Goal: Task Accomplishment & Management: Use online tool/utility

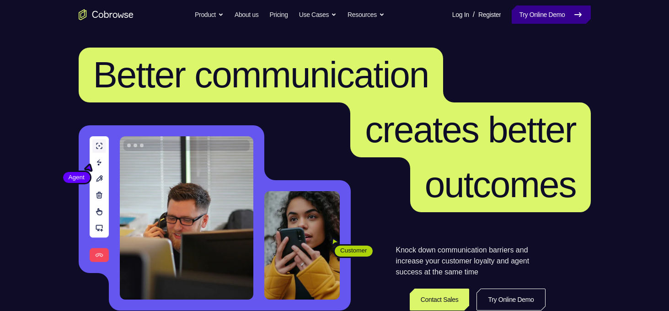
click at [561, 9] on link "Try Online Demo" at bounding box center [551, 14] width 79 height 18
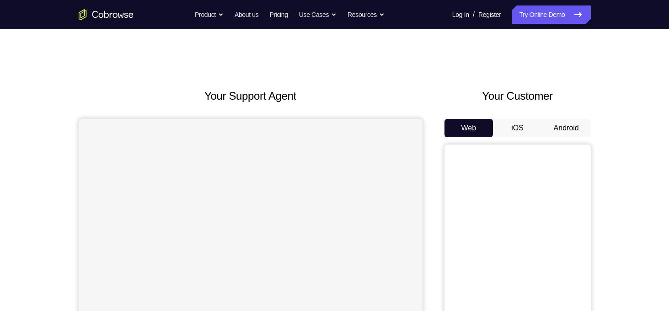
click at [568, 127] on button "Android" at bounding box center [566, 128] width 49 height 18
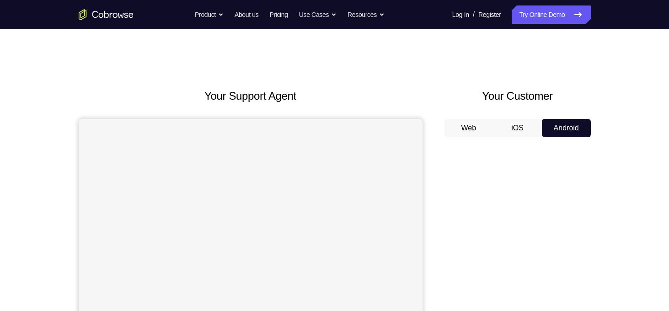
click at [573, 127] on button "Android" at bounding box center [566, 128] width 49 height 18
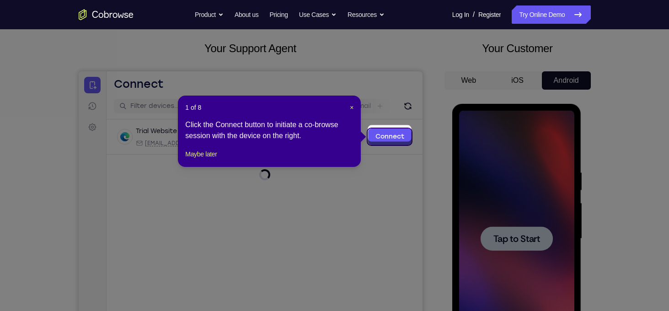
scroll to position [51, 0]
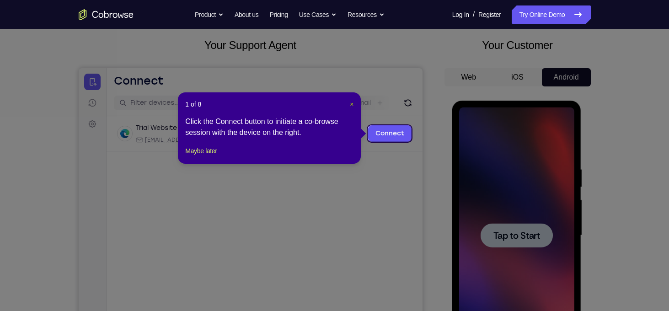
click at [350, 104] on span "×" at bounding box center [352, 104] width 4 height 7
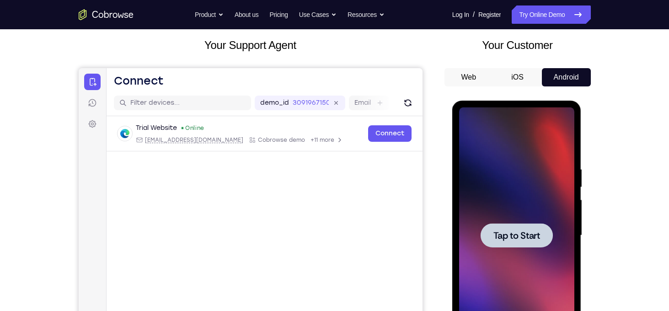
click at [529, 213] on div at bounding box center [516, 235] width 115 height 256
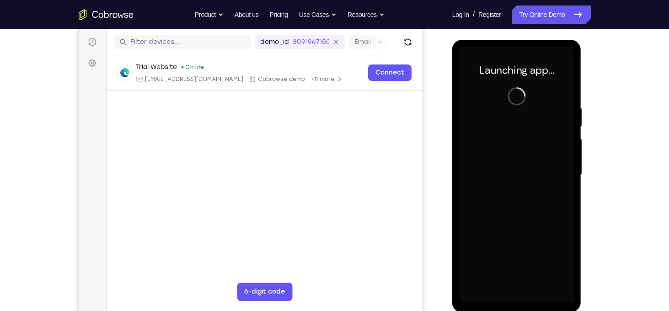
scroll to position [113, 0]
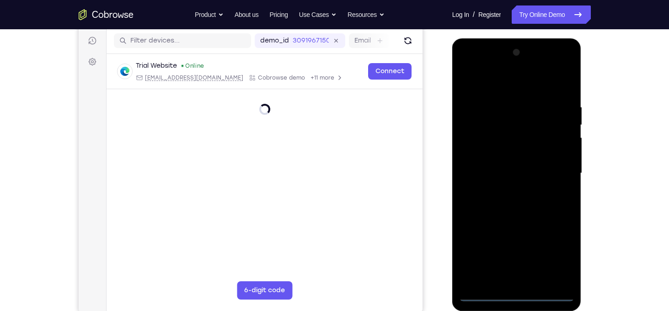
click at [519, 291] on div at bounding box center [516, 173] width 115 height 256
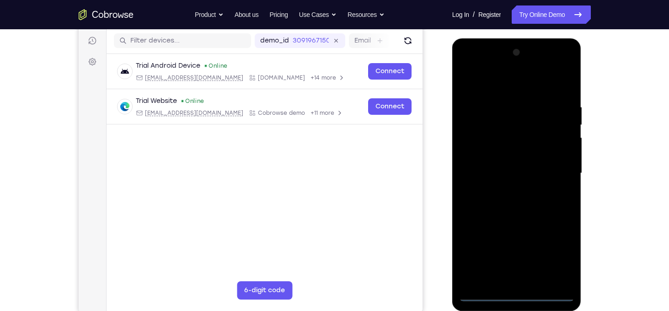
click at [516, 296] on div at bounding box center [516, 173] width 115 height 256
click at [556, 260] on div at bounding box center [516, 173] width 115 height 256
click at [506, 85] on div at bounding box center [516, 173] width 115 height 256
click at [553, 170] on div at bounding box center [516, 173] width 115 height 256
click at [508, 189] on div at bounding box center [516, 173] width 115 height 256
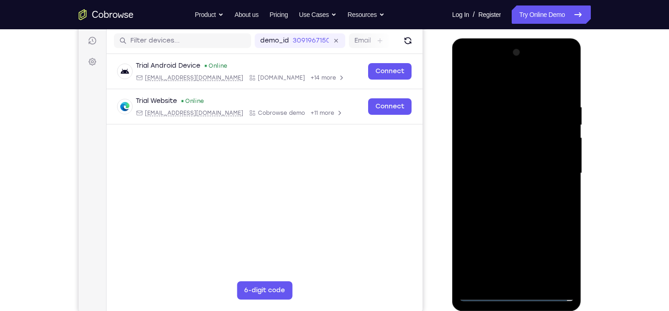
click at [518, 163] on div at bounding box center [516, 173] width 115 height 256
click at [495, 154] on div at bounding box center [516, 173] width 115 height 256
click at [505, 174] on div at bounding box center [516, 173] width 115 height 256
click at [520, 205] on div at bounding box center [516, 173] width 115 height 256
click at [518, 200] on div at bounding box center [516, 173] width 115 height 256
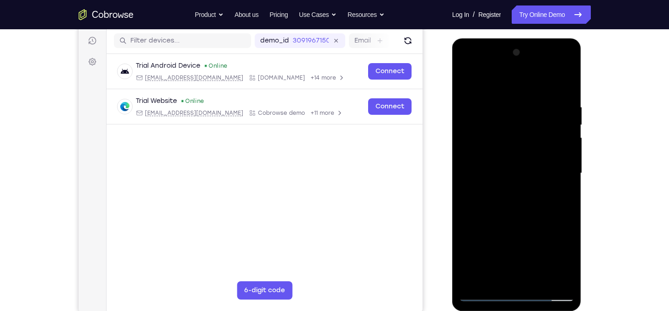
click at [569, 88] on div at bounding box center [516, 173] width 115 height 256
click at [567, 92] on div at bounding box center [516, 173] width 115 height 256
click at [548, 180] on div at bounding box center [516, 173] width 115 height 256
click at [567, 195] on div at bounding box center [516, 173] width 115 height 256
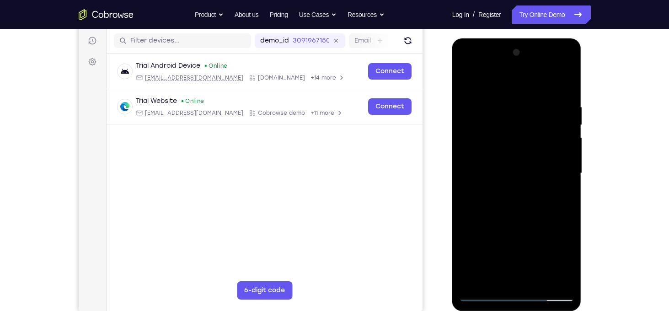
click at [567, 195] on div at bounding box center [516, 173] width 115 height 256
click at [463, 194] on div at bounding box center [516, 173] width 115 height 256
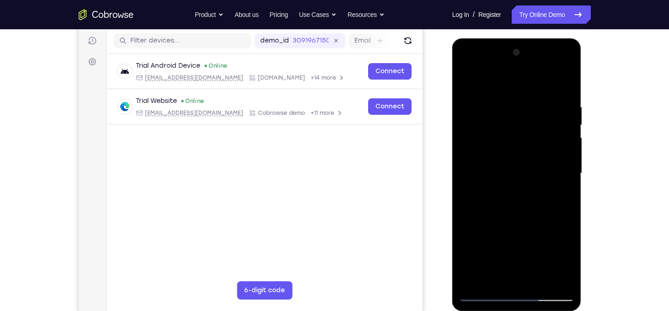
click at [569, 192] on div at bounding box center [516, 173] width 115 height 256
click at [568, 193] on div at bounding box center [516, 173] width 115 height 256
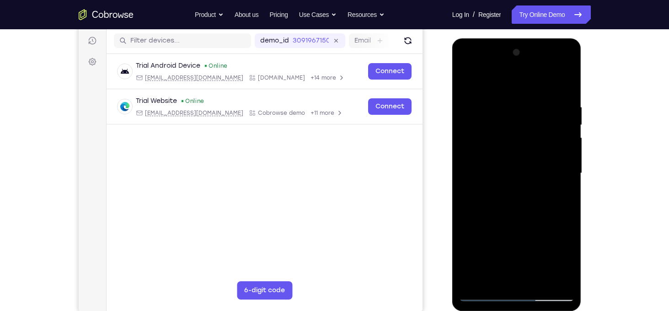
click at [568, 193] on div at bounding box center [516, 173] width 115 height 256
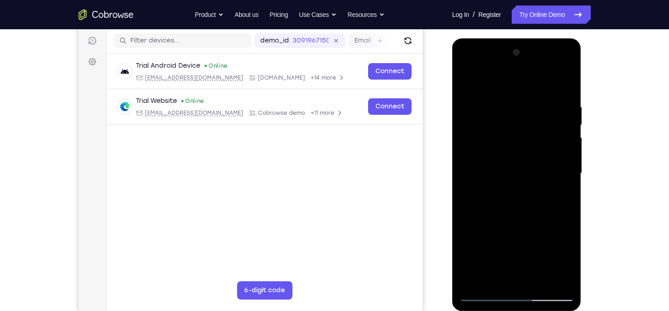
click at [568, 193] on div at bounding box center [516, 173] width 115 height 256
click at [529, 199] on div at bounding box center [516, 173] width 115 height 256
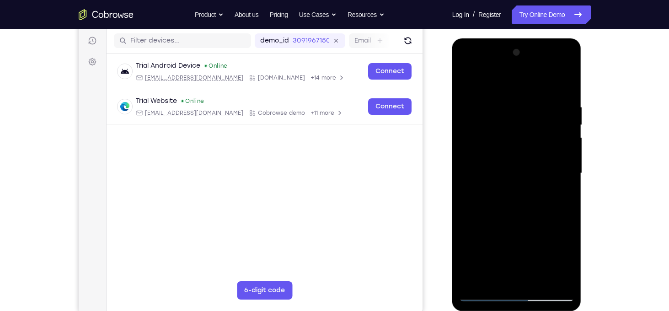
click at [529, 199] on div at bounding box center [516, 173] width 115 height 256
click at [497, 98] on div at bounding box center [516, 173] width 115 height 256
click at [561, 154] on div at bounding box center [516, 173] width 115 height 256
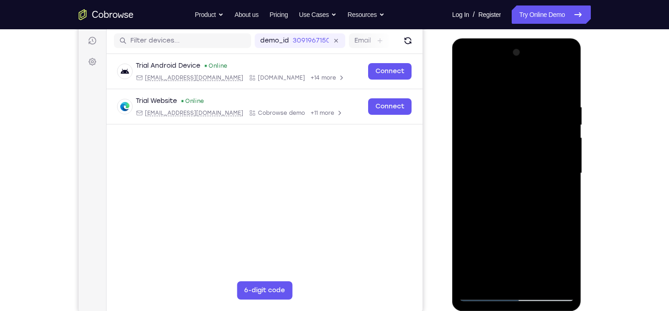
drag, startPoint x: 561, startPoint y: 154, endPoint x: 472, endPoint y: 143, distance: 89.4
click at [472, 143] on div at bounding box center [516, 173] width 115 height 256
click at [567, 86] on div at bounding box center [516, 173] width 115 height 256
click at [565, 85] on div at bounding box center [516, 173] width 115 height 256
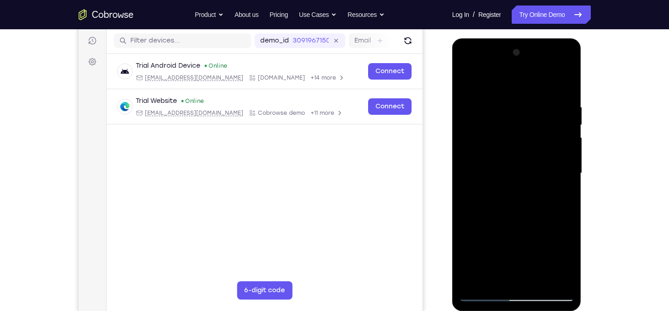
click at [565, 85] on div at bounding box center [516, 173] width 115 height 256
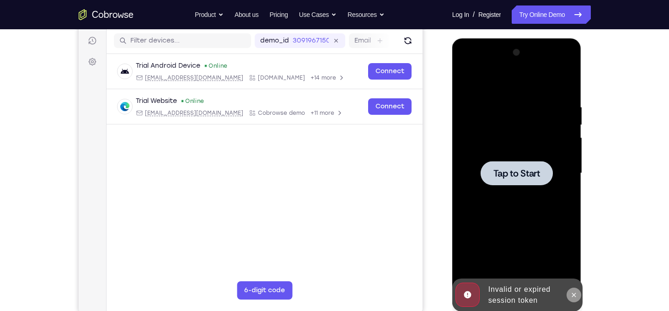
click at [572, 292] on icon at bounding box center [573, 294] width 7 height 7
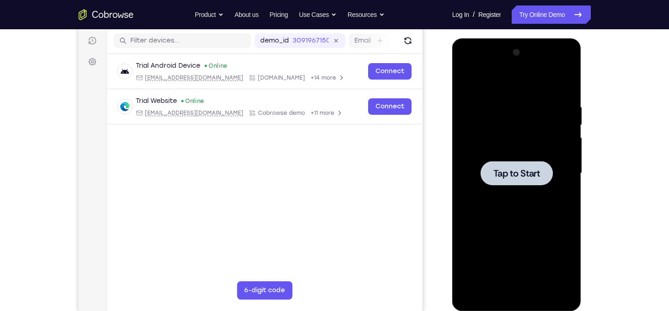
click at [513, 191] on div at bounding box center [516, 173] width 115 height 256
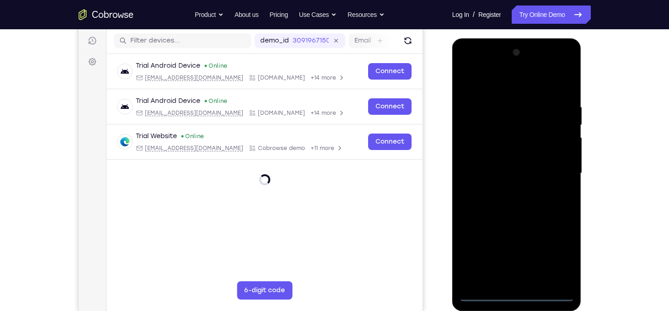
click at [523, 298] on div at bounding box center [516, 173] width 115 height 256
click at [561, 258] on div at bounding box center [516, 173] width 115 height 256
click at [483, 91] on div at bounding box center [516, 173] width 115 height 256
click at [550, 167] on div at bounding box center [516, 173] width 115 height 256
click at [507, 188] on div at bounding box center [516, 173] width 115 height 256
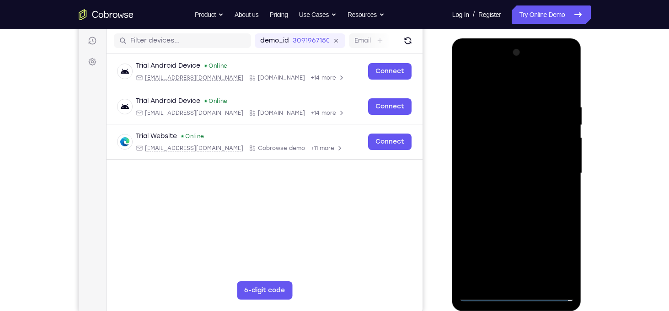
click at [513, 168] on div at bounding box center [516, 173] width 115 height 256
click at [513, 157] on div at bounding box center [516, 173] width 115 height 256
click at [541, 170] on div at bounding box center [516, 173] width 115 height 256
click at [524, 205] on div at bounding box center [516, 173] width 115 height 256
click at [521, 199] on div at bounding box center [516, 173] width 115 height 256
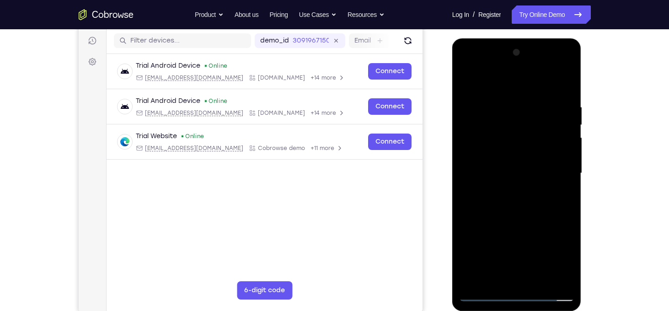
click at [563, 92] on div at bounding box center [516, 173] width 115 height 256
click at [568, 81] on div at bounding box center [516, 173] width 115 height 256
click at [469, 81] on div at bounding box center [516, 173] width 115 height 256
click at [568, 76] on div at bounding box center [516, 173] width 115 height 256
click at [467, 82] on div at bounding box center [516, 173] width 115 height 256
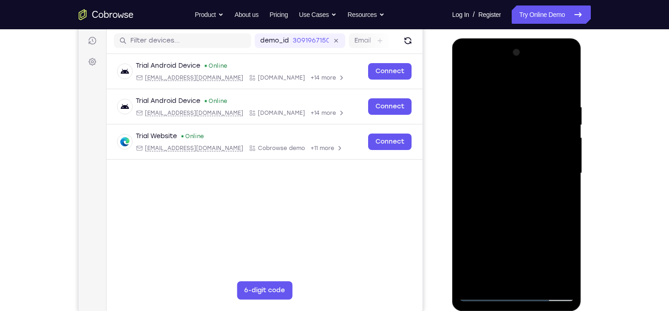
drag, startPoint x: 514, startPoint y: 208, endPoint x: 514, endPoint y: 20, distance: 188.4
click at [514, 38] on html "Online web based iOS Simulators and Android Emulators. Run iPhone, iPad, Mobile…" at bounding box center [517, 175] width 130 height 274
drag, startPoint x: 512, startPoint y: 158, endPoint x: 508, endPoint y: 31, distance: 127.2
click at [508, 38] on html "Online web based iOS Simulators and Android Emulators. Run iPhone, iPad, Mobile…" at bounding box center [517, 175] width 130 height 274
drag, startPoint x: 523, startPoint y: 192, endPoint x: 511, endPoint y: 37, distance: 154.6
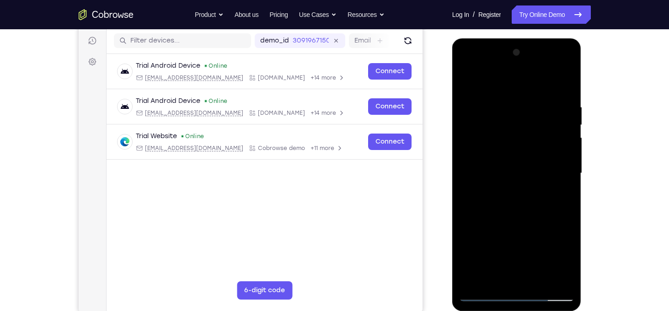
click at [511, 38] on html "Online web based iOS Simulators and Android Emulators. Run iPhone, iPad, Mobile…" at bounding box center [517, 175] width 130 height 274
drag, startPoint x: 524, startPoint y: 226, endPoint x: 513, endPoint y: 63, distance: 163.2
click at [513, 63] on div at bounding box center [516, 173] width 115 height 256
drag, startPoint x: 522, startPoint y: 198, endPoint x: 520, endPoint y: 98, distance: 100.6
click at [520, 98] on div at bounding box center [516, 173] width 115 height 256
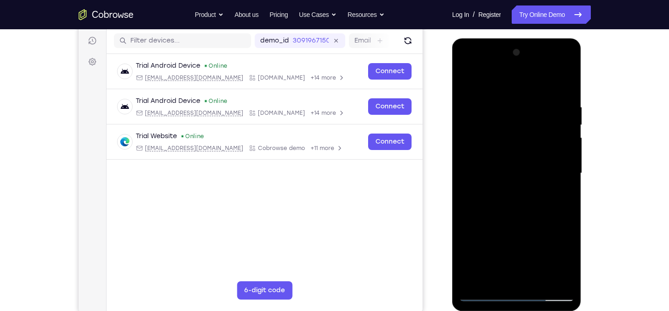
drag, startPoint x: 529, startPoint y: 214, endPoint x: 527, endPoint y: 91, distance: 123.5
click at [527, 91] on div at bounding box center [516, 173] width 115 height 256
drag, startPoint x: 532, startPoint y: 233, endPoint x: 525, endPoint y: 122, distance: 111.8
click at [525, 122] on div at bounding box center [516, 173] width 115 height 256
drag, startPoint x: 521, startPoint y: 259, endPoint x: 520, endPoint y: 89, distance: 169.6
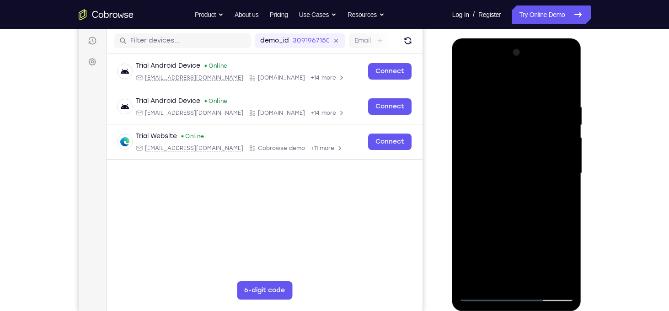
click at [520, 89] on div at bounding box center [516, 173] width 115 height 256
drag, startPoint x: 528, startPoint y: 254, endPoint x: 521, endPoint y: 102, distance: 151.5
click at [521, 102] on div at bounding box center [516, 173] width 115 height 256
drag, startPoint x: 527, startPoint y: 247, endPoint x: 541, endPoint y: 63, distance: 184.3
click at [541, 63] on div at bounding box center [516, 173] width 115 height 256
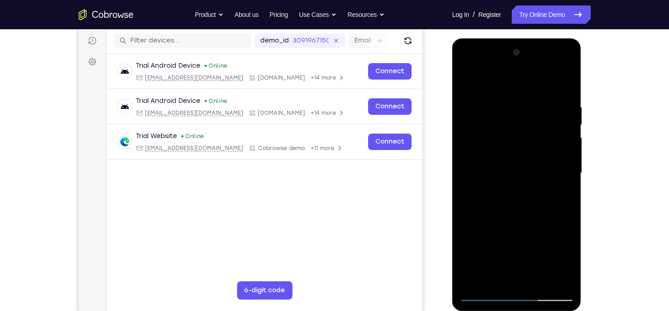
drag, startPoint x: 524, startPoint y: 232, endPoint x: 549, endPoint y: 22, distance: 211.9
click at [549, 38] on html "Online web based iOS Simulators and Android Emulators. Run iPhone, iPad, Mobile…" at bounding box center [517, 175] width 130 height 274
drag, startPoint x: 520, startPoint y: 237, endPoint x: 519, endPoint y: 83, distance: 154.5
click at [519, 83] on div at bounding box center [516, 173] width 115 height 256
click at [537, 280] on div at bounding box center [516, 173] width 115 height 256
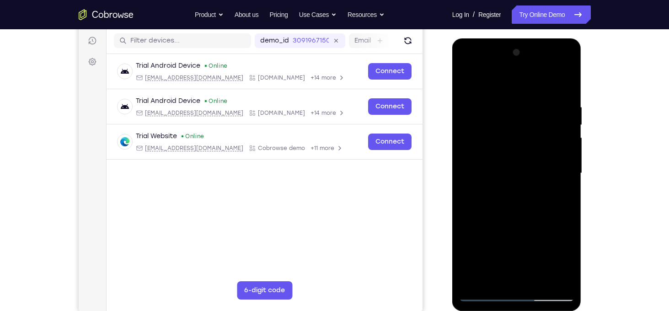
click at [509, 223] on div at bounding box center [516, 173] width 115 height 256
click at [502, 124] on div at bounding box center [516, 173] width 115 height 256
click at [472, 252] on div at bounding box center [516, 173] width 115 height 256
click at [487, 244] on div at bounding box center [516, 173] width 115 height 256
click at [522, 186] on div at bounding box center [516, 173] width 115 height 256
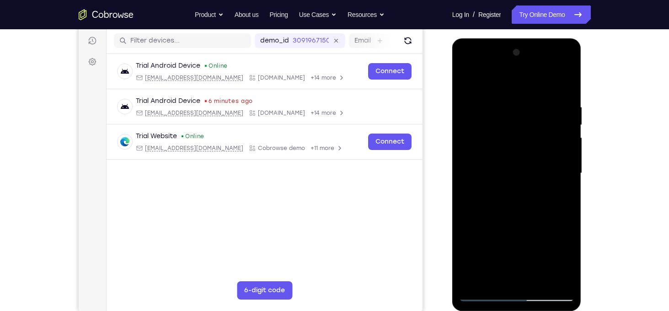
drag, startPoint x: 520, startPoint y: 254, endPoint x: 521, endPoint y: 134, distance: 119.8
click at [521, 134] on div at bounding box center [516, 173] width 115 height 256
drag, startPoint x: 514, startPoint y: 249, endPoint x: 524, endPoint y: 148, distance: 101.5
click at [524, 148] on div at bounding box center [516, 173] width 115 height 256
drag, startPoint x: 513, startPoint y: 277, endPoint x: 524, endPoint y: 128, distance: 149.0
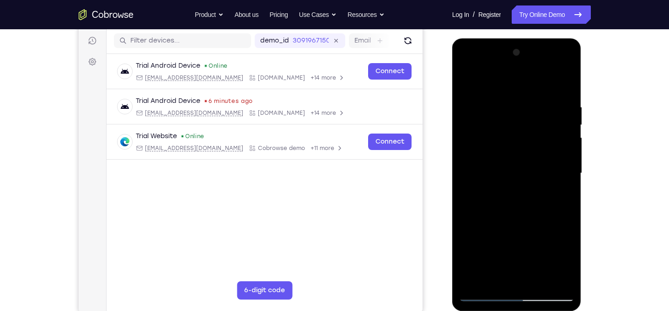
click at [524, 128] on div at bounding box center [516, 173] width 115 height 256
click at [508, 157] on div at bounding box center [516, 173] width 115 height 256
click at [506, 82] on div at bounding box center [516, 173] width 115 height 256
click at [483, 227] on div at bounding box center [516, 173] width 115 height 256
click at [480, 205] on div at bounding box center [516, 173] width 115 height 256
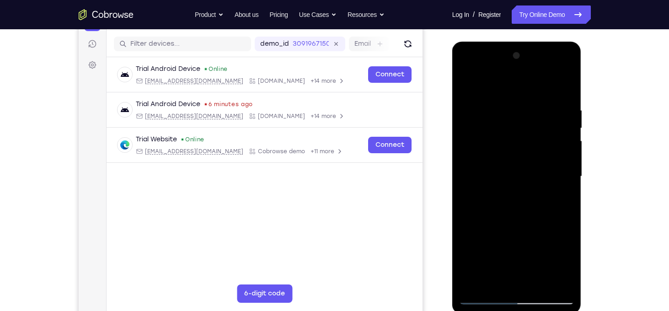
scroll to position [110, 0]
click at [494, 263] on div at bounding box center [516, 176] width 115 height 256
click at [494, 284] on div at bounding box center [516, 176] width 115 height 256
click at [542, 239] on div at bounding box center [516, 176] width 115 height 256
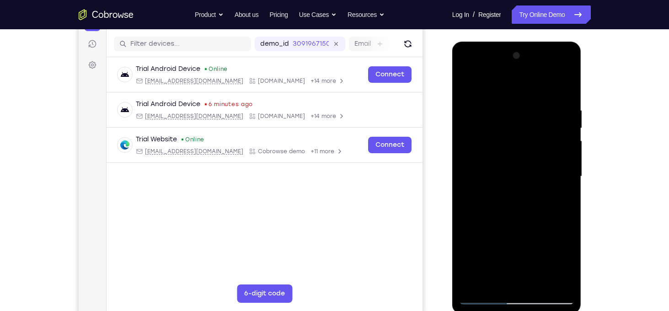
click at [542, 239] on div at bounding box center [516, 176] width 115 height 256
click at [562, 179] on div at bounding box center [516, 176] width 115 height 256
click at [488, 296] on div at bounding box center [516, 176] width 115 height 256
click at [475, 286] on div at bounding box center [516, 176] width 115 height 256
click at [500, 109] on div at bounding box center [516, 176] width 115 height 256
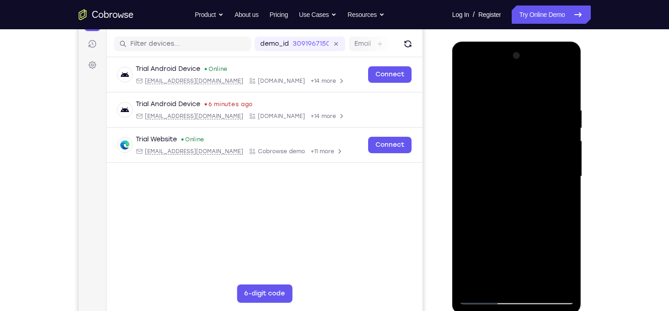
click at [533, 97] on div at bounding box center [516, 176] width 115 height 256
click at [547, 102] on div at bounding box center [516, 176] width 115 height 256
click at [562, 111] on div at bounding box center [516, 176] width 115 height 256
click at [563, 85] on div at bounding box center [516, 176] width 115 height 256
drag, startPoint x: 532, startPoint y: 127, endPoint x: 533, endPoint y: 301, distance: 173.7
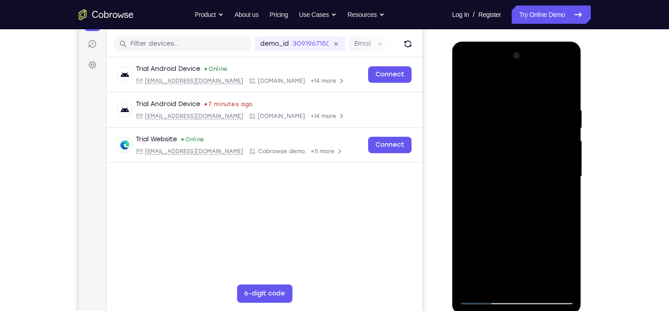
click at [533, 301] on div at bounding box center [516, 176] width 115 height 256
click at [529, 219] on div at bounding box center [516, 176] width 115 height 256
click at [536, 104] on div at bounding box center [516, 176] width 115 height 256
click at [571, 120] on div at bounding box center [516, 176] width 115 height 256
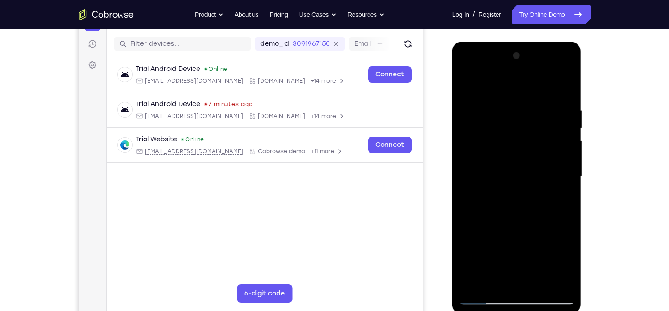
click at [571, 120] on div at bounding box center [516, 176] width 115 height 256
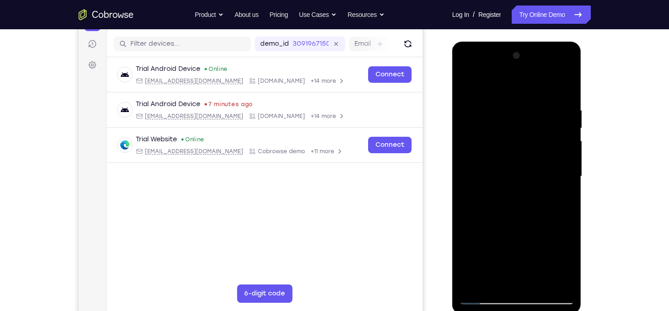
click at [571, 120] on div at bounding box center [516, 176] width 115 height 256
click at [563, 89] on div at bounding box center [516, 176] width 115 height 256
click at [475, 285] on div at bounding box center [516, 176] width 115 height 256
drag, startPoint x: 518, startPoint y: 130, endPoint x: 500, endPoint y: 215, distance: 86.4
click at [500, 215] on div at bounding box center [516, 176] width 115 height 256
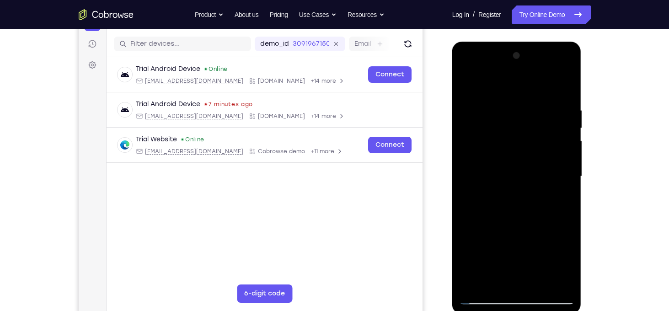
drag, startPoint x: 521, startPoint y: 243, endPoint x: 530, endPoint y: 88, distance: 155.7
click at [530, 88] on div at bounding box center [516, 176] width 115 height 256
drag, startPoint x: 524, startPoint y: 234, endPoint x: 545, endPoint y: 104, distance: 131.5
click at [545, 104] on div at bounding box center [516, 176] width 115 height 256
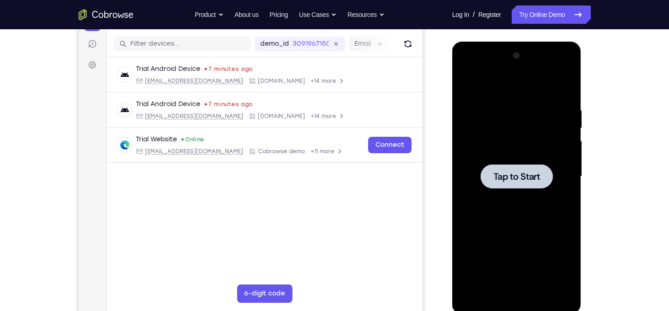
click at [534, 181] on span "Tap to Start" at bounding box center [516, 176] width 47 height 9
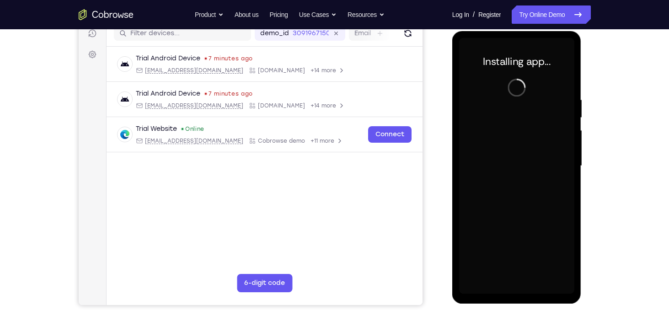
scroll to position [119, 0]
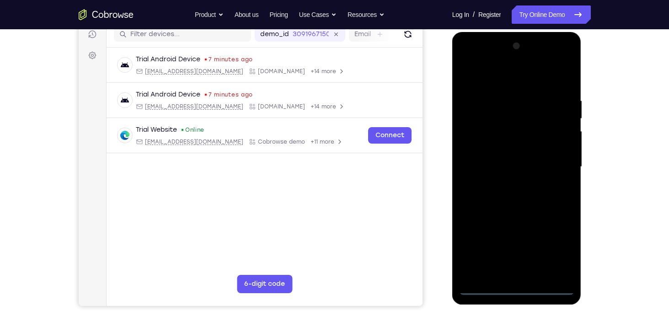
click at [516, 288] on div at bounding box center [516, 167] width 115 height 256
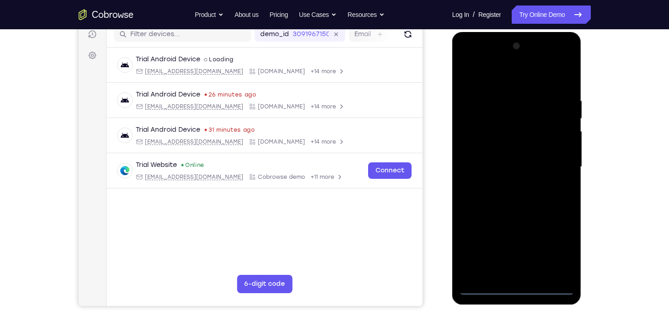
click at [555, 246] on div at bounding box center [516, 167] width 115 height 256
click at [508, 80] on div at bounding box center [516, 167] width 115 height 256
click at [552, 163] on div at bounding box center [516, 167] width 115 height 256
click at [505, 178] on div at bounding box center [516, 167] width 115 height 256
click at [506, 184] on div at bounding box center [516, 167] width 115 height 256
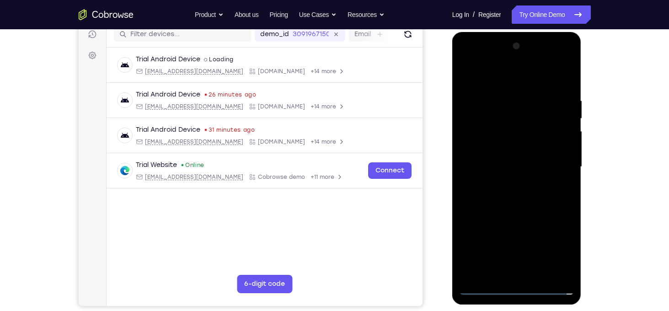
click at [514, 160] on div at bounding box center [516, 167] width 115 height 256
click at [515, 149] on div at bounding box center [516, 167] width 115 height 256
click at [525, 166] on div at bounding box center [516, 167] width 115 height 256
click at [529, 194] on div at bounding box center [516, 167] width 115 height 256
click at [557, 74] on div at bounding box center [516, 167] width 115 height 256
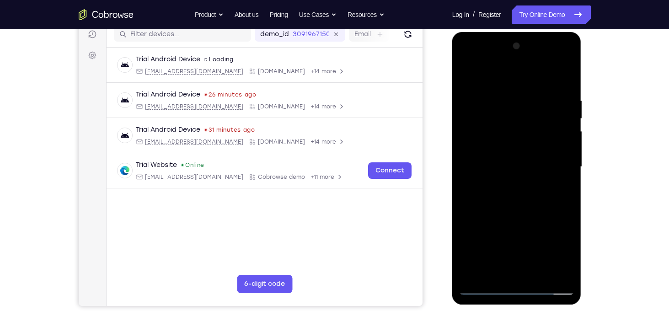
click at [565, 83] on div at bounding box center [516, 167] width 115 height 256
click at [506, 85] on div at bounding box center [516, 167] width 115 height 256
click at [567, 75] on div at bounding box center [516, 167] width 115 height 256
click at [568, 75] on div at bounding box center [516, 167] width 115 height 256
drag, startPoint x: 531, startPoint y: 101, endPoint x: 522, endPoint y: 141, distance: 40.8
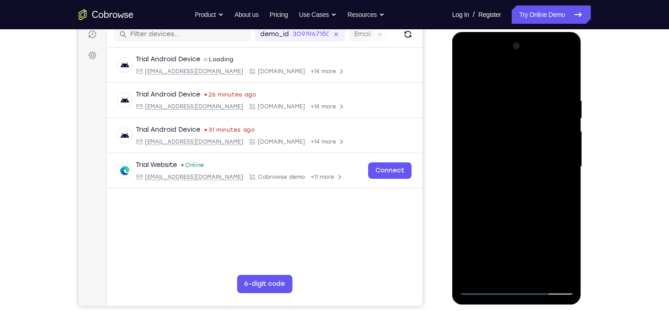
click at [522, 141] on div at bounding box center [516, 167] width 115 height 256
drag, startPoint x: 530, startPoint y: 105, endPoint x: 512, endPoint y: 312, distance: 207.9
click at [512, 306] on html "Online web based iOS Simulators and Android Emulators. Run iPhone, iPad, Mobile…" at bounding box center [517, 169] width 130 height 274
drag, startPoint x: 524, startPoint y: 107, endPoint x: 514, endPoint y: 237, distance: 131.1
click at [514, 237] on div at bounding box center [516, 167] width 115 height 256
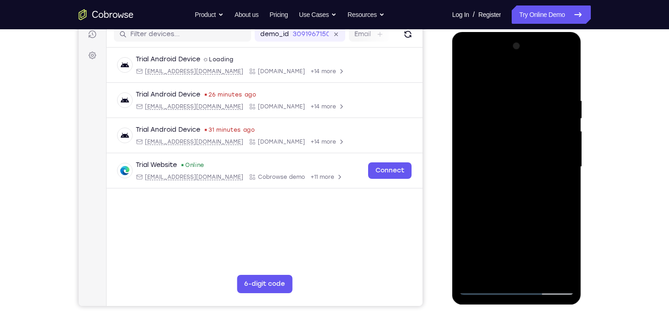
click at [529, 187] on div at bounding box center [516, 167] width 115 height 256
click at [469, 71] on div at bounding box center [516, 167] width 115 height 256
click at [556, 270] on div at bounding box center [516, 167] width 115 height 256
click at [485, 237] on div at bounding box center [516, 167] width 115 height 256
click at [570, 149] on div at bounding box center [516, 167] width 115 height 256
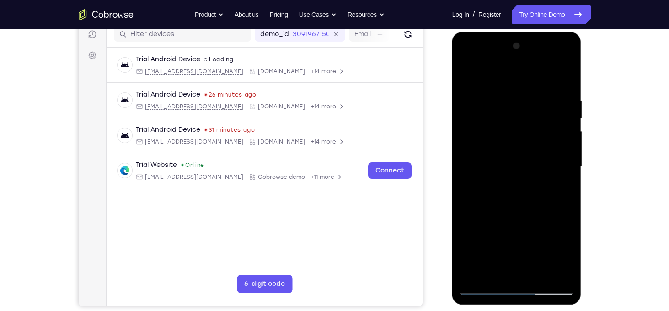
click at [570, 149] on div at bounding box center [516, 167] width 115 height 256
click at [567, 144] on div at bounding box center [516, 167] width 115 height 256
click at [472, 272] on div at bounding box center [516, 167] width 115 height 256
click at [500, 87] on div at bounding box center [516, 167] width 115 height 256
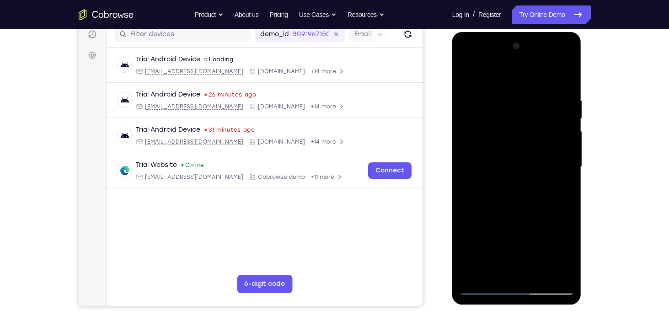
click at [567, 127] on div at bounding box center [516, 167] width 115 height 256
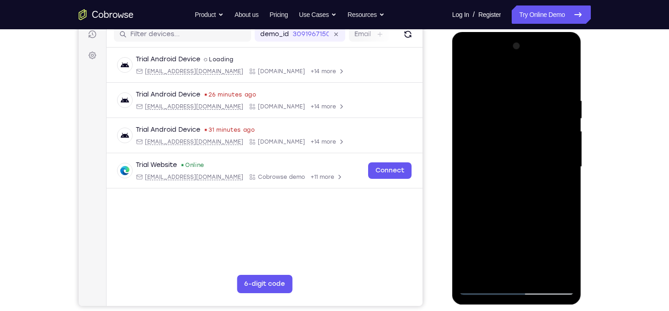
click at [567, 127] on div at bounding box center [516, 167] width 115 height 256
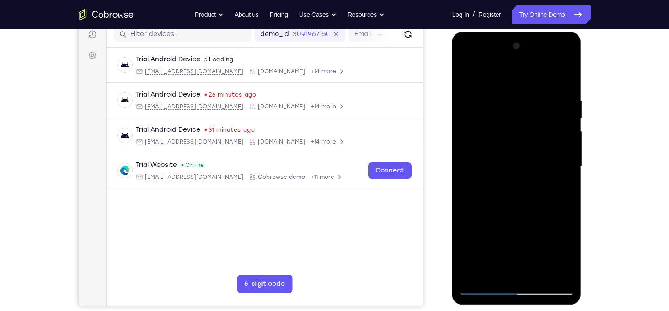
click at [567, 127] on div at bounding box center [516, 167] width 115 height 256
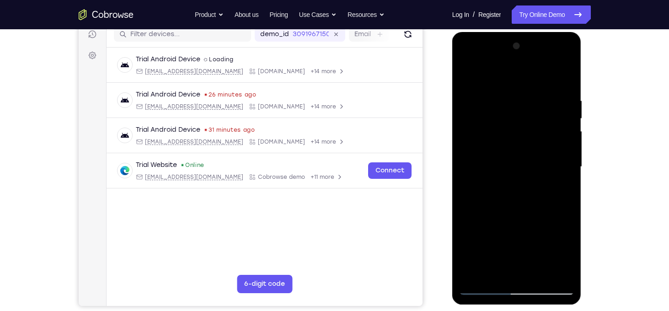
click at [567, 127] on div at bounding box center [516, 167] width 115 height 256
click at [562, 127] on div at bounding box center [516, 167] width 115 height 256
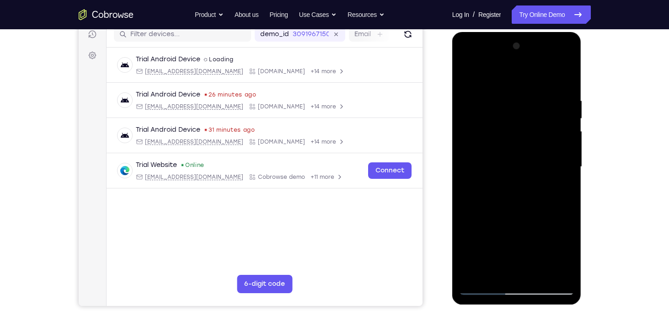
click at [562, 127] on div at bounding box center [516, 167] width 115 height 256
click at [566, 127] on div at bounding box center [516, 167] width 115 height 256
click at [562, 74] on div at bounding box center [516, 167] width 115 height 256
drag, startPoint x: 540, startPoint y: 109, endPoint x: 525, endPoint y: 242, distance: 133.8
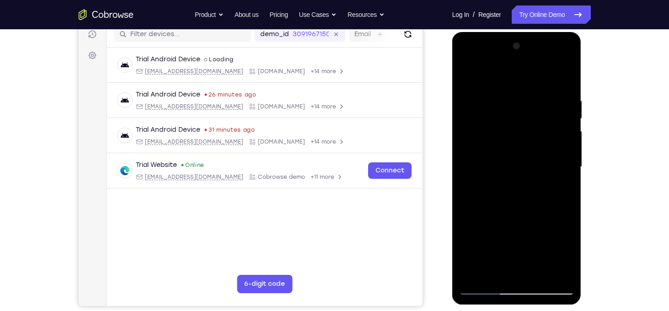
click at [525, 242] on div at bounding box center [516, 167] width 115 height 256
click at [534, 269] on div at bounding box center [516, 167] width 115 height 256
click at [519, 222] on div at bounding box center [516, 167] width 115 height 256
click at [480, 287] on div at bounding box center [516, 167] width 115 height 256
drag, startPoint x: 505, startPoint y: 245, endPoint x: 513, endPoint y: 114, distance: 131.0
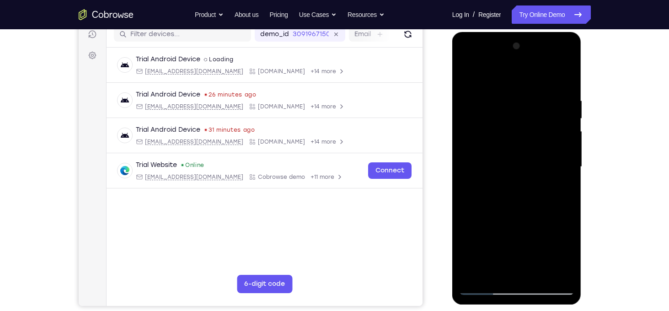
click at [513, 114] on div at bounding box center [516, 167] width 115 height 256
drag, startPoint x: 491, startPoint y: 219, endPoint x: 515, endPoint y: 96, distance: 124.9
click at [515, 96] on div at bounding box center [516, 167] width 115 height 256
drag, startPoint x: 503, startPoint y: 227, endPoint x: 508, endPoint y: 85, distance: 141.4
click at [508, 85] on div at bounding box center [516, 167] width 115 height 256
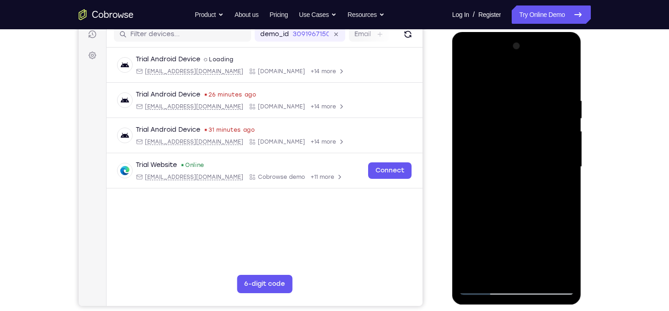
drag, startPoint x: 507, startPoint y: 232, endPoint x: 514, endPoint y: 69, distance: 162.9
click at [514, 69] on div at bounding box center [516, 167] width 115 height 256
drag, startPoint x: 508, startPoint y: 229, endPoint x: 516, endPoint y: 81, distance: 147.9
click at [516, 81] on div at bounding box center [516, 167] width 115 height 256
drag, startPoint x: 524, startPoint y: 128, endPoint x: 519, endPoint y: 153, distance: 24.7
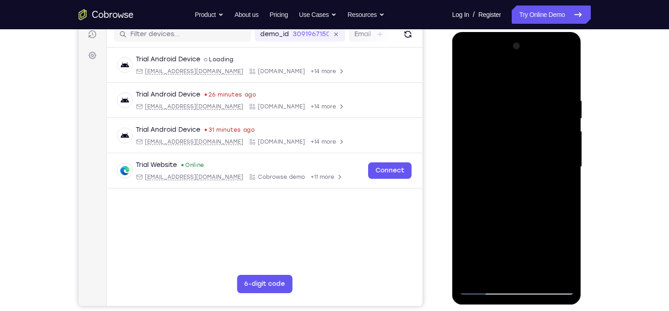
click at [519, 153] on div at bounding box center [516, 167] width 115 height 256
drag, startPoint x: 522, startPoint y: 249, endPoint x: 533, endPoint y: 47, distance: 202.4
click at [533, 47] on div at bounding box center [516, 167] width 115 height 256
drag, startPoint x: 525, startPoint y: 230, endPoint x: 520, endPoint y: 91, distance: 140.0
click at [520, 91] on div at bounding box center [516, 167] width 115 height 256
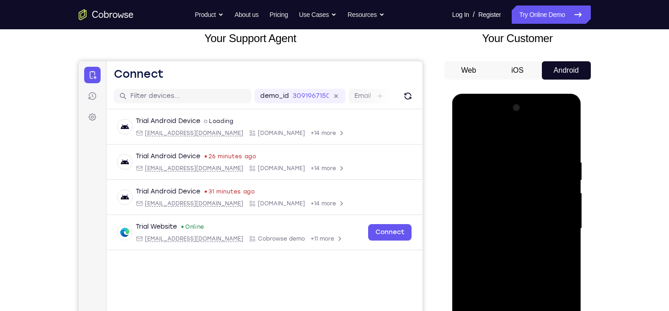
scroll to position [29, 0]
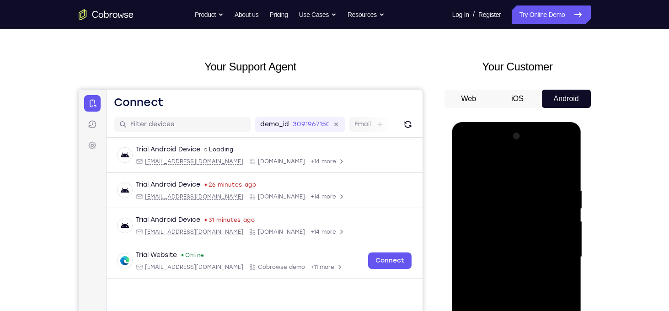
drag, startPoint x: 531, startPoint y: 237, endPoint x: 985, endPoint y: 210, distance: 454.8
click at [533, 122] on html "Online web based iOS Simulators and Android Emulators. Run iPhone, iPad, Mobile…" at bounding box center [517, 259] width 130 height 274
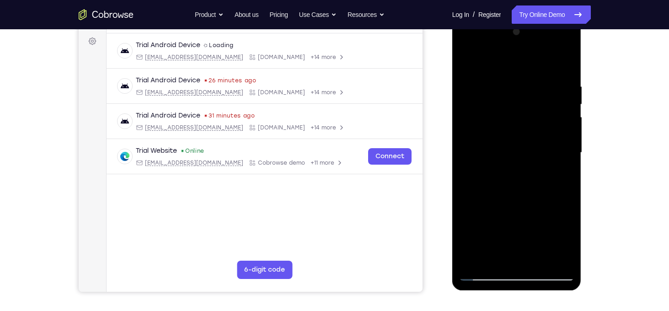
drag, startPoint x: 532, startPoint y: 229, endPoint x: 542, endPoint y: 77, distance: 151.6
click at [542, 77] on div at bounding box center [516, 153] width 115 height 256
drag, startPoint x: 522, startPoint y: 190, endPoint x: 532, endPoint y: 54, distance: 135.7
click at [532, 54] on div at bounding box center [516, 153] width 115 height 256
drag, startPoint x: 526, startPoint y: 208, endPoint x: 536, endPoint y: 30, distance: 178.1
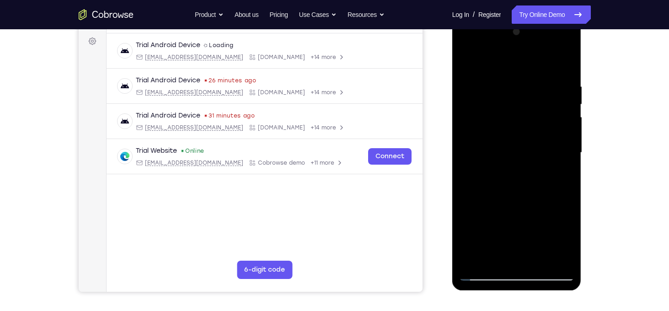
click at [536, 30] on div at bounding box center [516, 153] width 115 height 256
drag, startPoint x: 530, startPoint y: 91, endPoint x: 529, endPoint y: 59, distance: 32.5
click at [529, 59] on div at bounding box center [516, 153] width 115 height 256
click at [564, 144] on div at bounding box center [516, 153] width 115 height 256
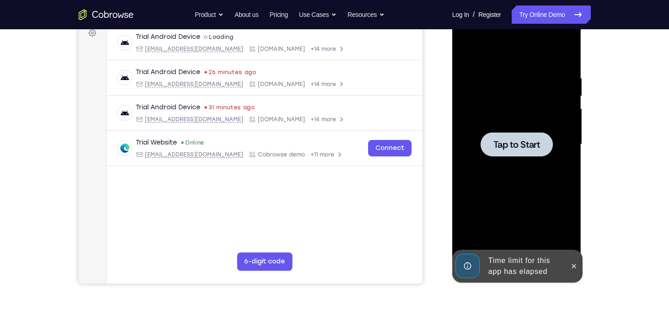
scroll to position [141, 0]
